Goal: Task Accomplishment & Management: Complete application form

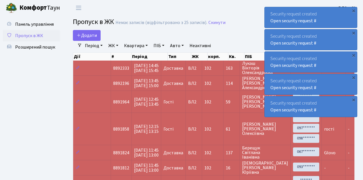
select select "25"
click at [87, 36] on span "Додати" at bounding box center [87, 35] width 20 height 6
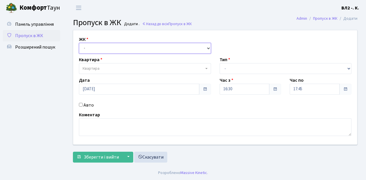
click at [107, 49] on select "- [STREET_ADDRESS][PERSON_NAME]" at bounding box center [145, 48] width 132 height 11
select select "317"
click at [79, 43] on select "- [STREET_ADDRESS][PERSON_NAME]" at bounding box center [145, 48] width 132 height 11
select select
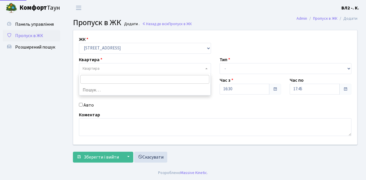
click at [106, 66] on span "Квартира" at bounding box center [143, 69] width 121 height 6
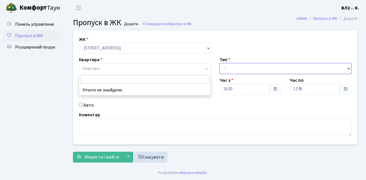
click at [231, 66] on select "- Доставка Таксі Гості Сервіс" at bounding box center [286, 68] width 132 height 11
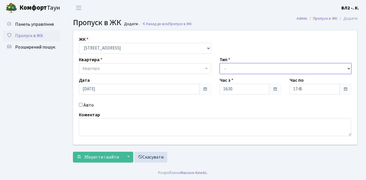
select select "1"
click at [220, 63] on select "- Доставка Таксі Гості Сервіс" at bounding box center [286, 68] width 132 height 11
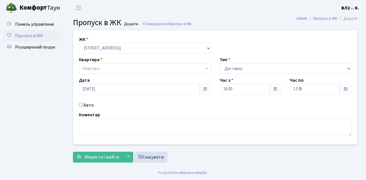
click at [97, 68] on span "Квартира" at bounding box center [91, 69] width 17 height 6
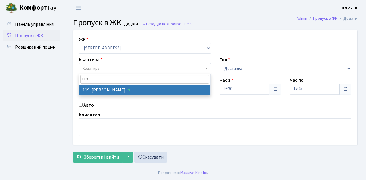
type input "119"
select select "38293"
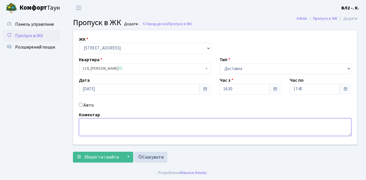
click at [85, 125] on textarea at bounding box center [215, 127] width 273 height 18
type textarea "Bolt"
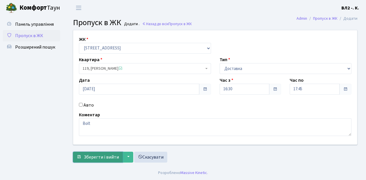
click at [105, 157] on span "Зберегти і вийти" at bounding box center [101, 157] width 35 height 6
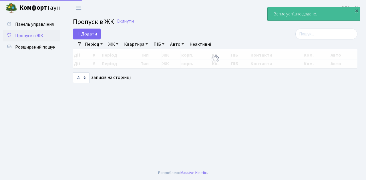
select select "25"
